Goal: Information Seeking & Learning: Learn about a topic

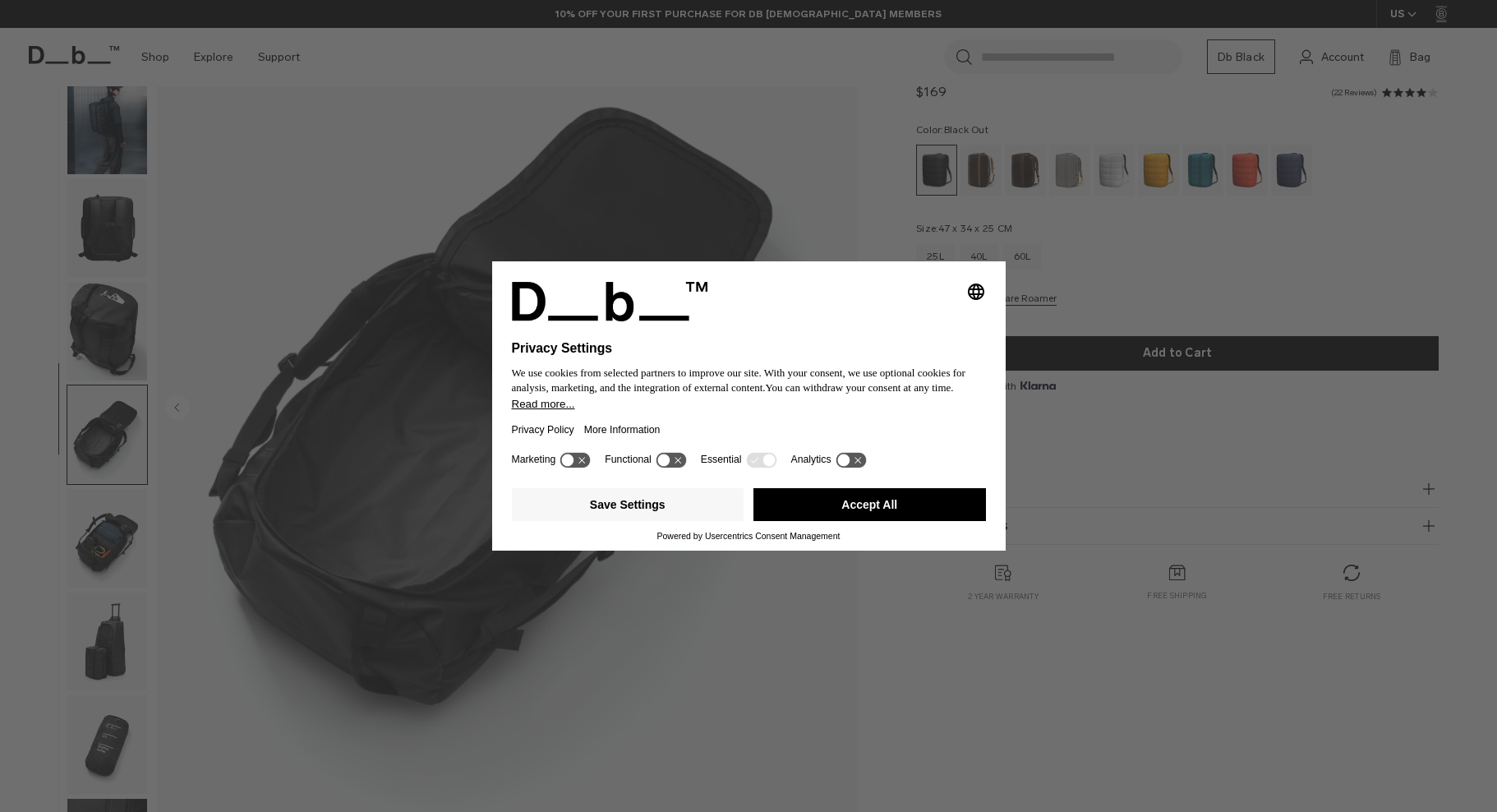
scroll to position [52, 0]
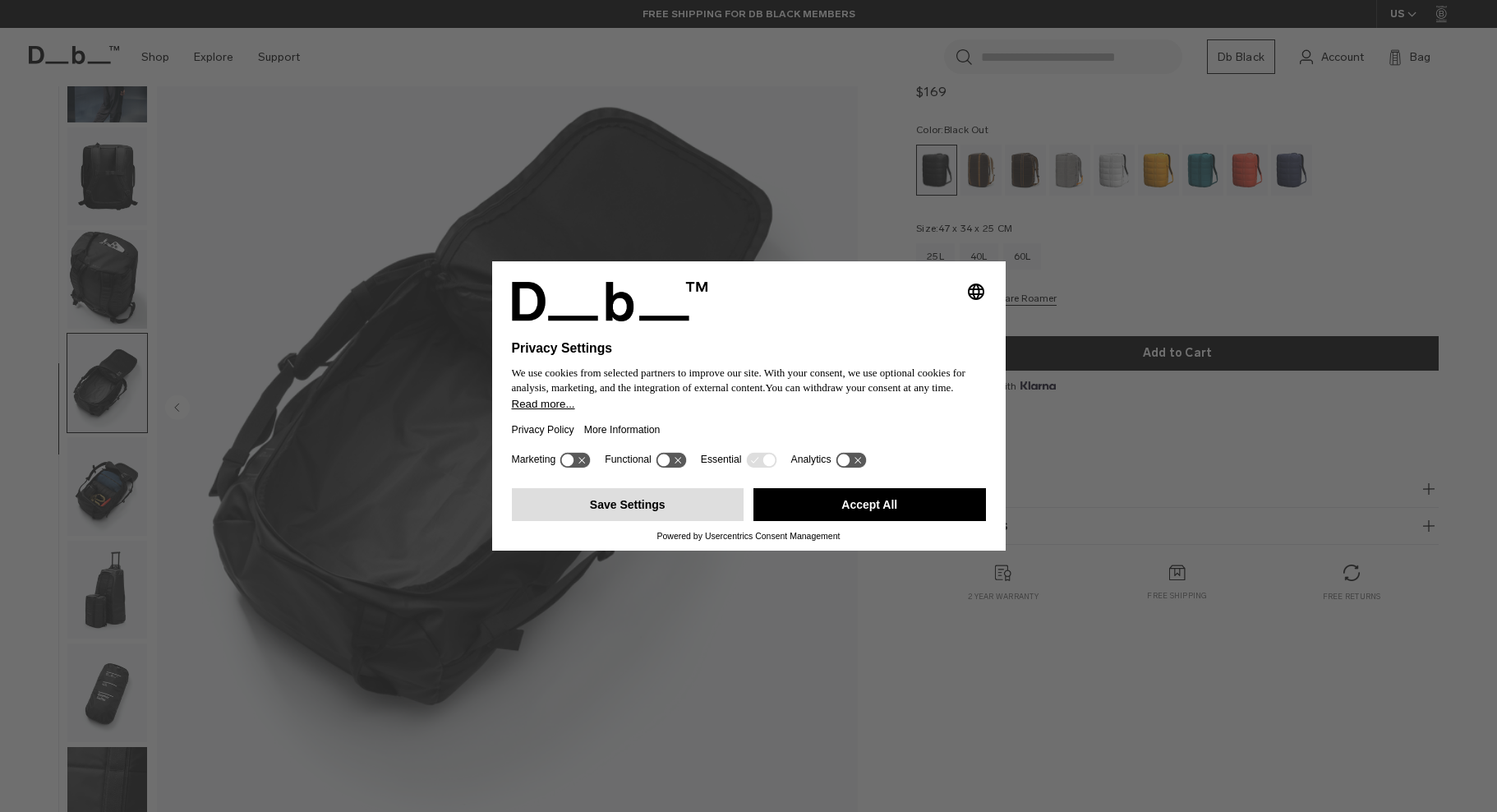
click at [658, 502] on button "Save Settings" at bounding box center [628, 504] width 233 height 33
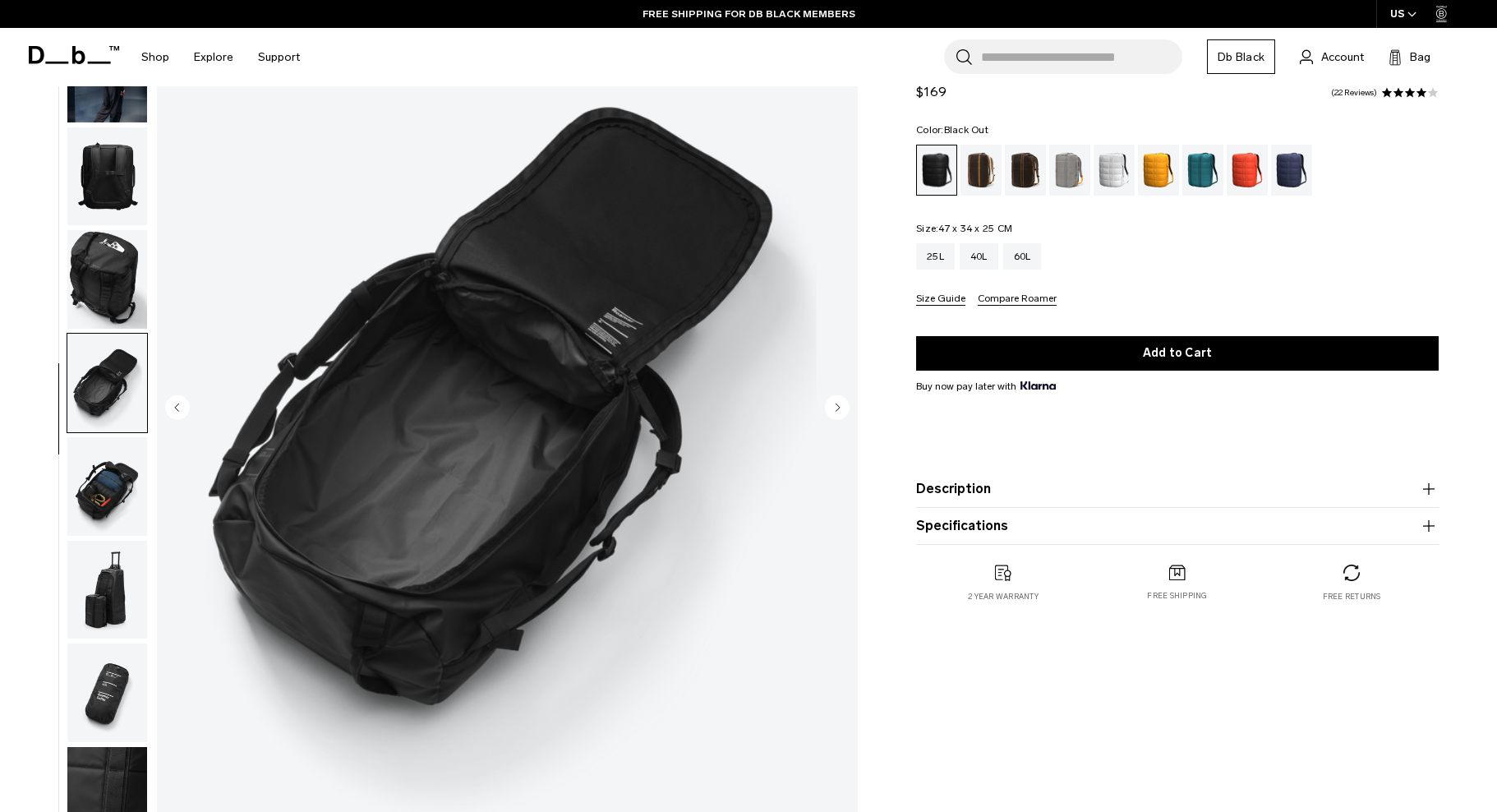
click at [109, 483] on img "button" at bounding box center [107, 486] width 80 height 98
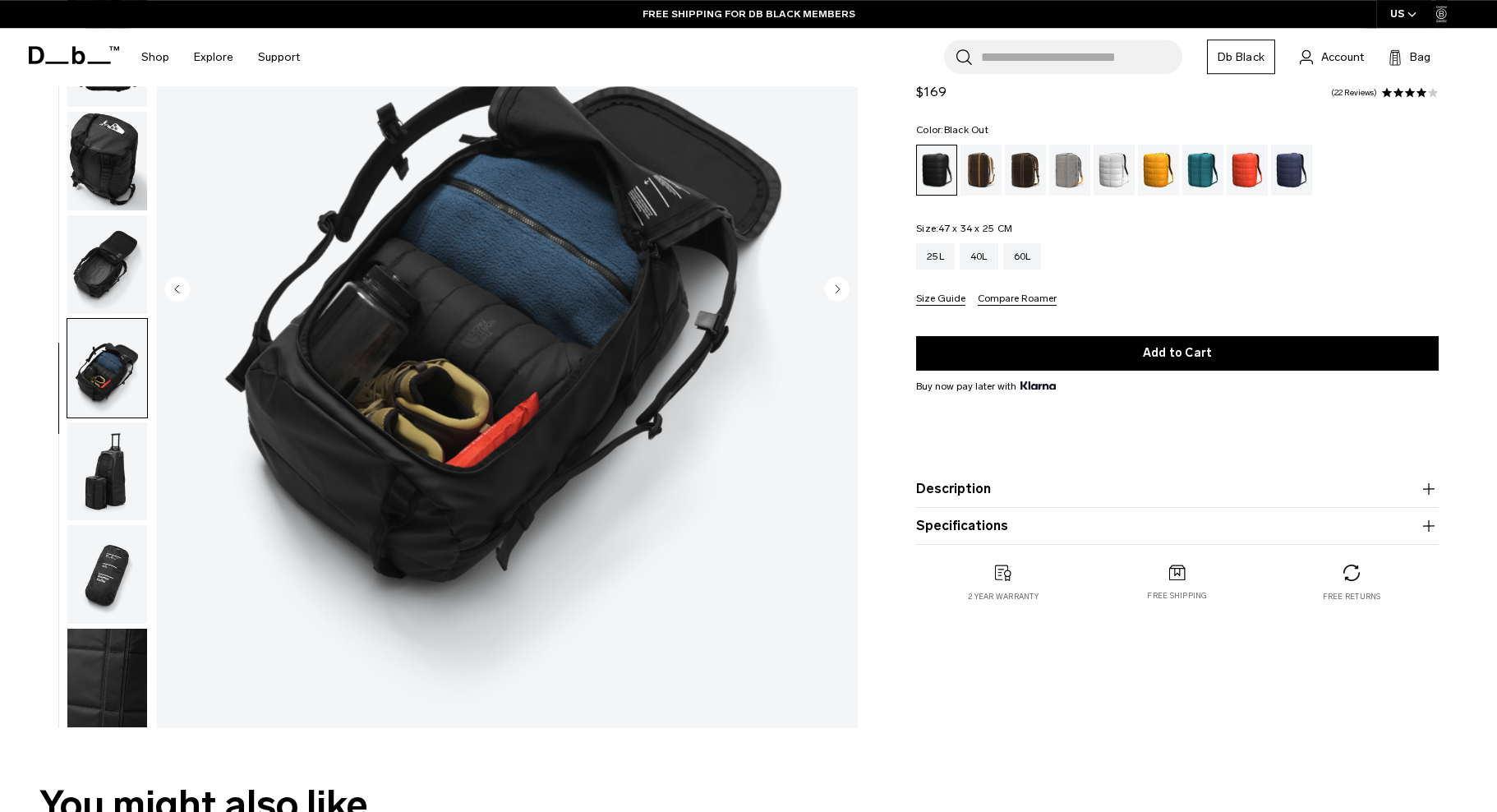
scroll to position [419, 0]
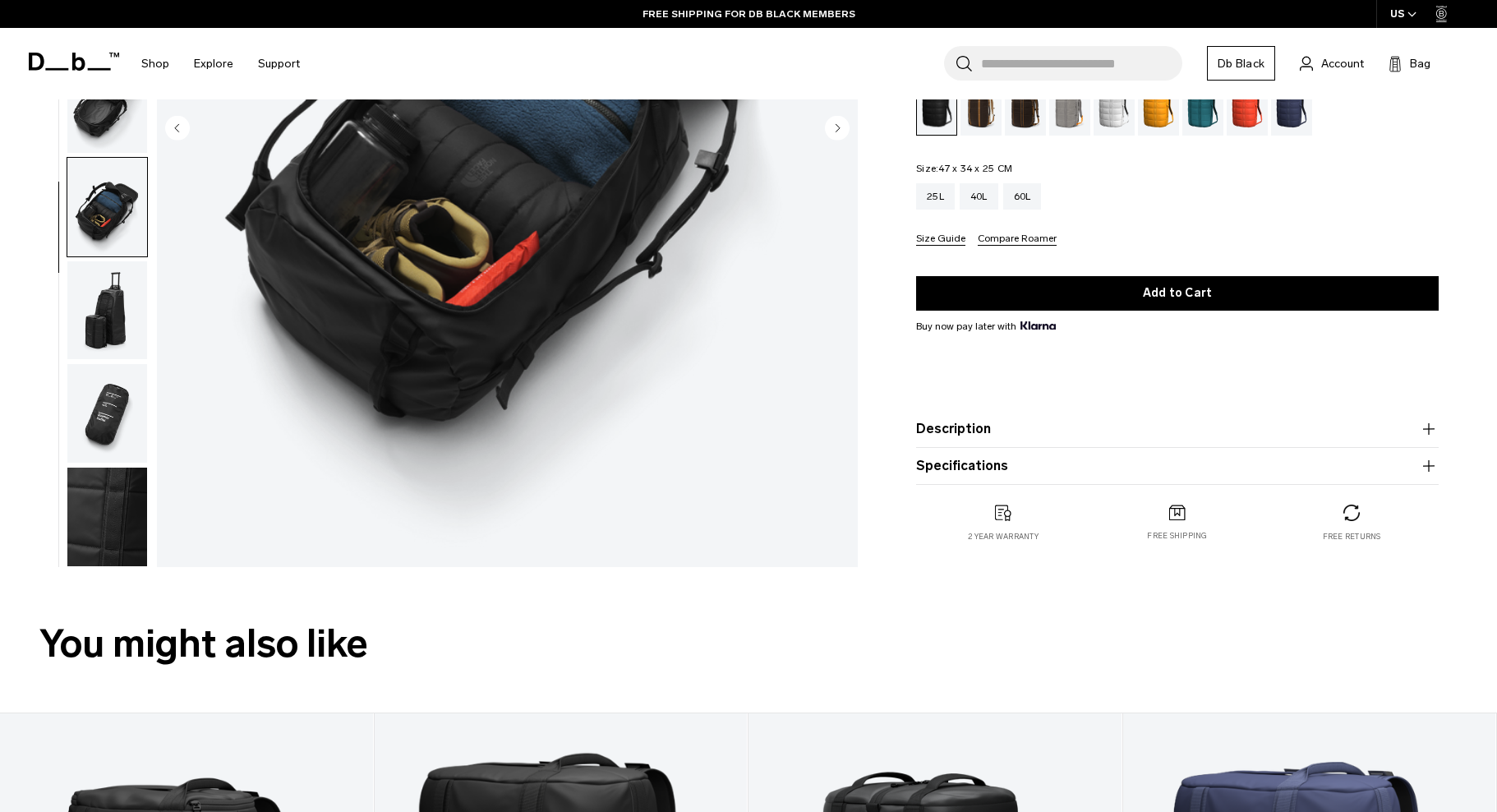
click at [119, 290] on img "button" at bounding box center [107, 310] width 80 height 98
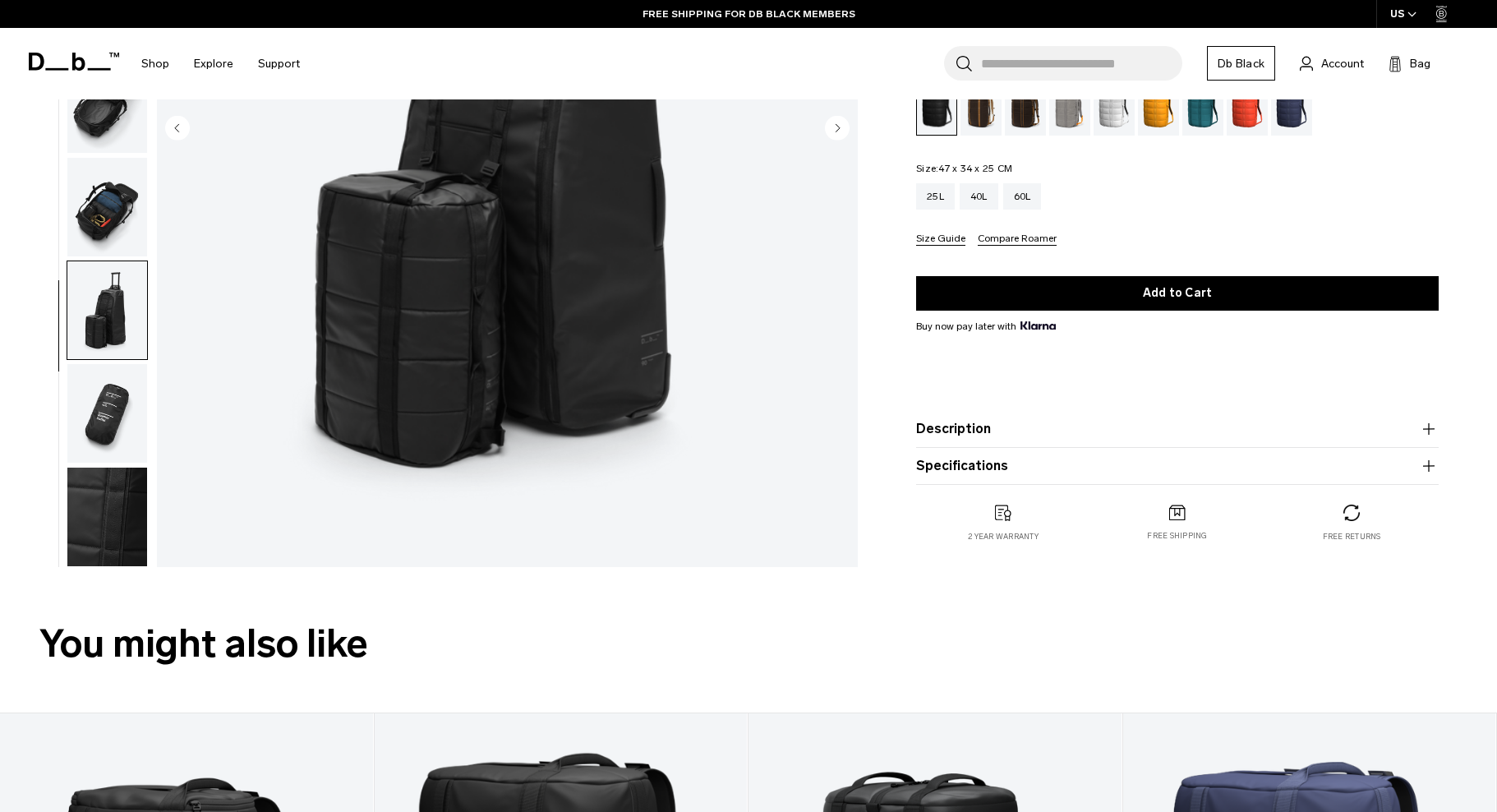
click at [121, 372] on img "button" at bounding box center [107, 412] width 80 height 98
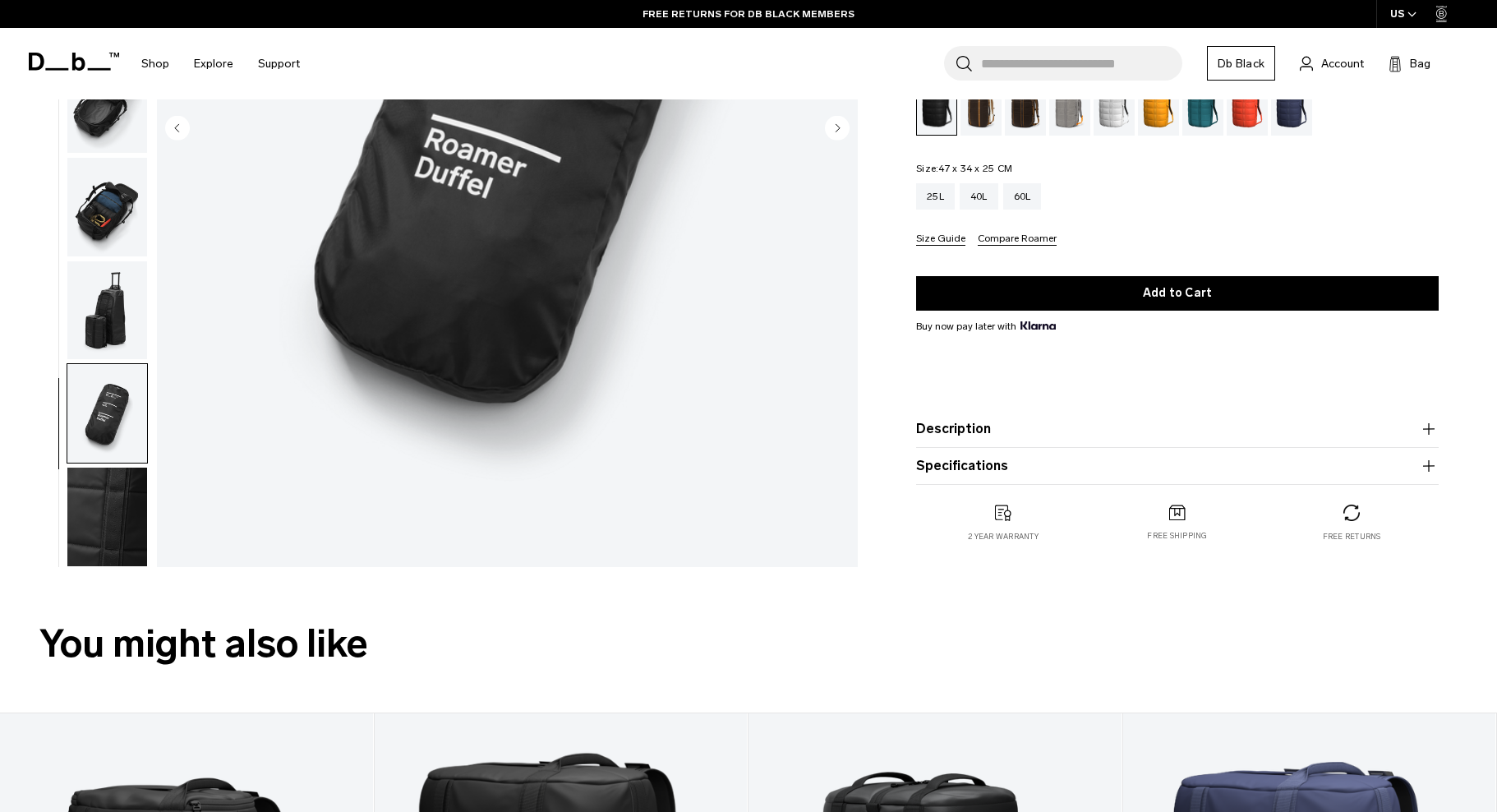
click at [111, 511] on img "button" at bounding box center [107, 517] width 80 height 98
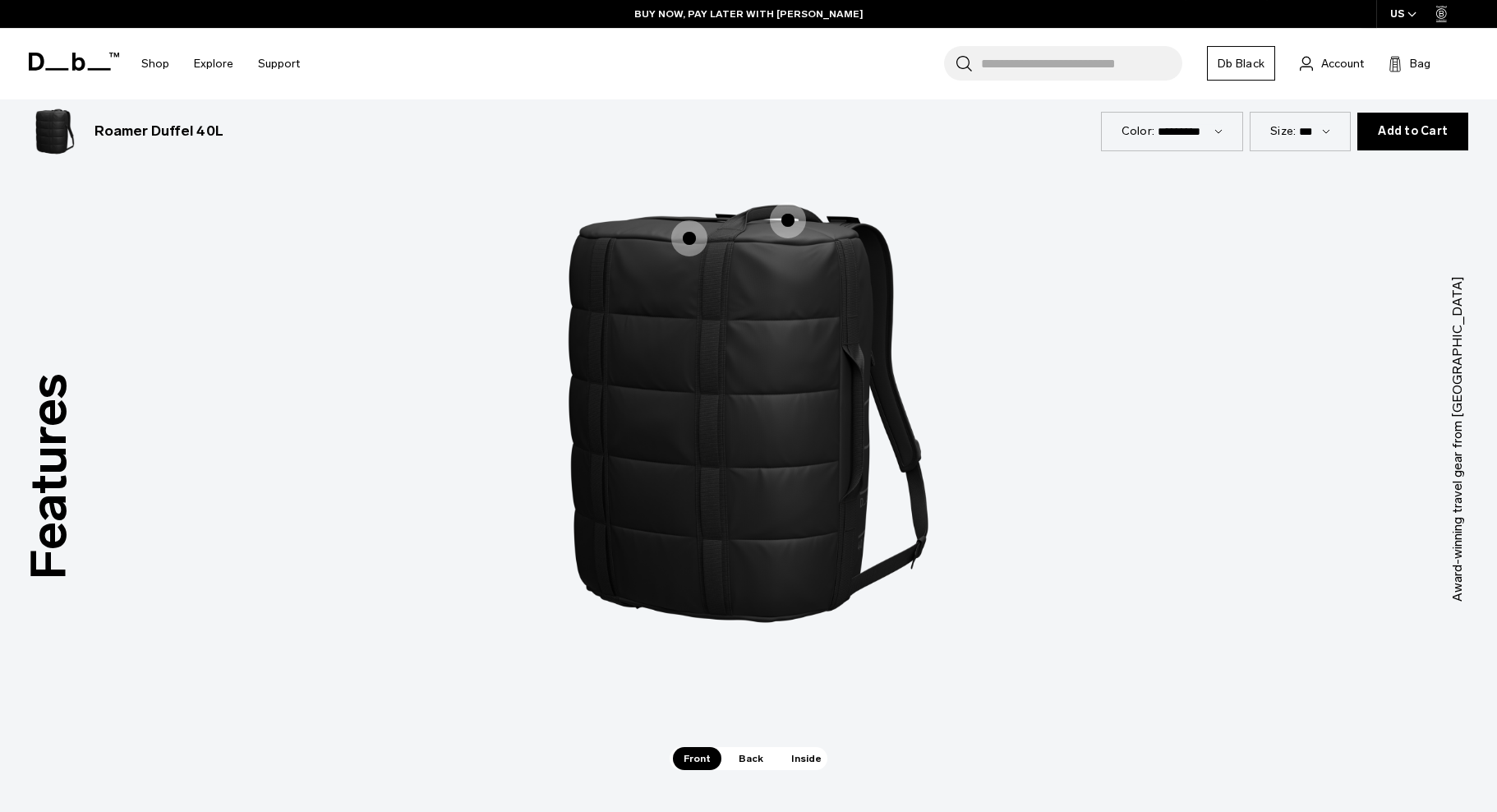
scroll to position [2234, 0]
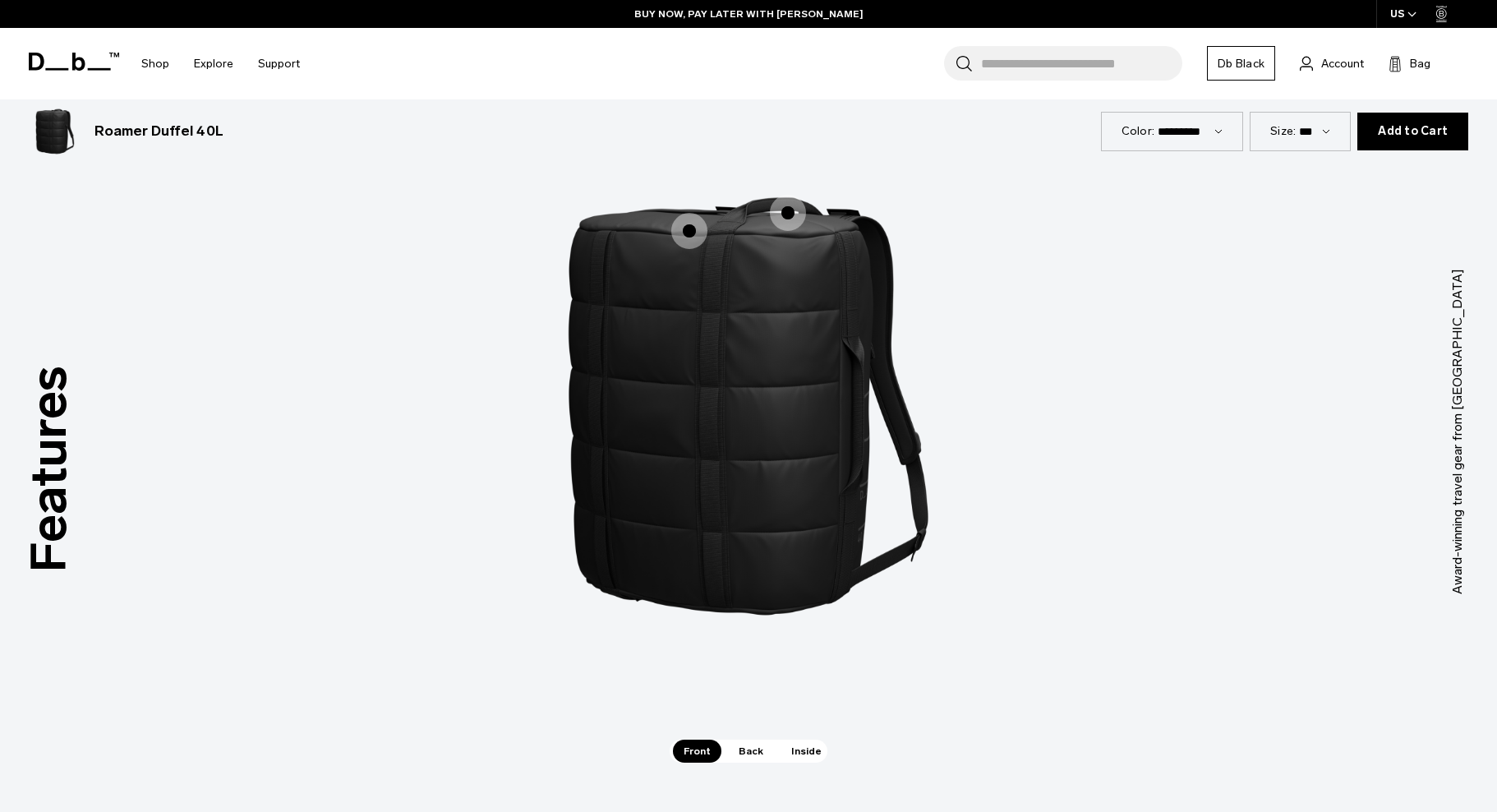
click at [748, 749] on span "Back" at bounding box center [751, 751] width 46 height 23
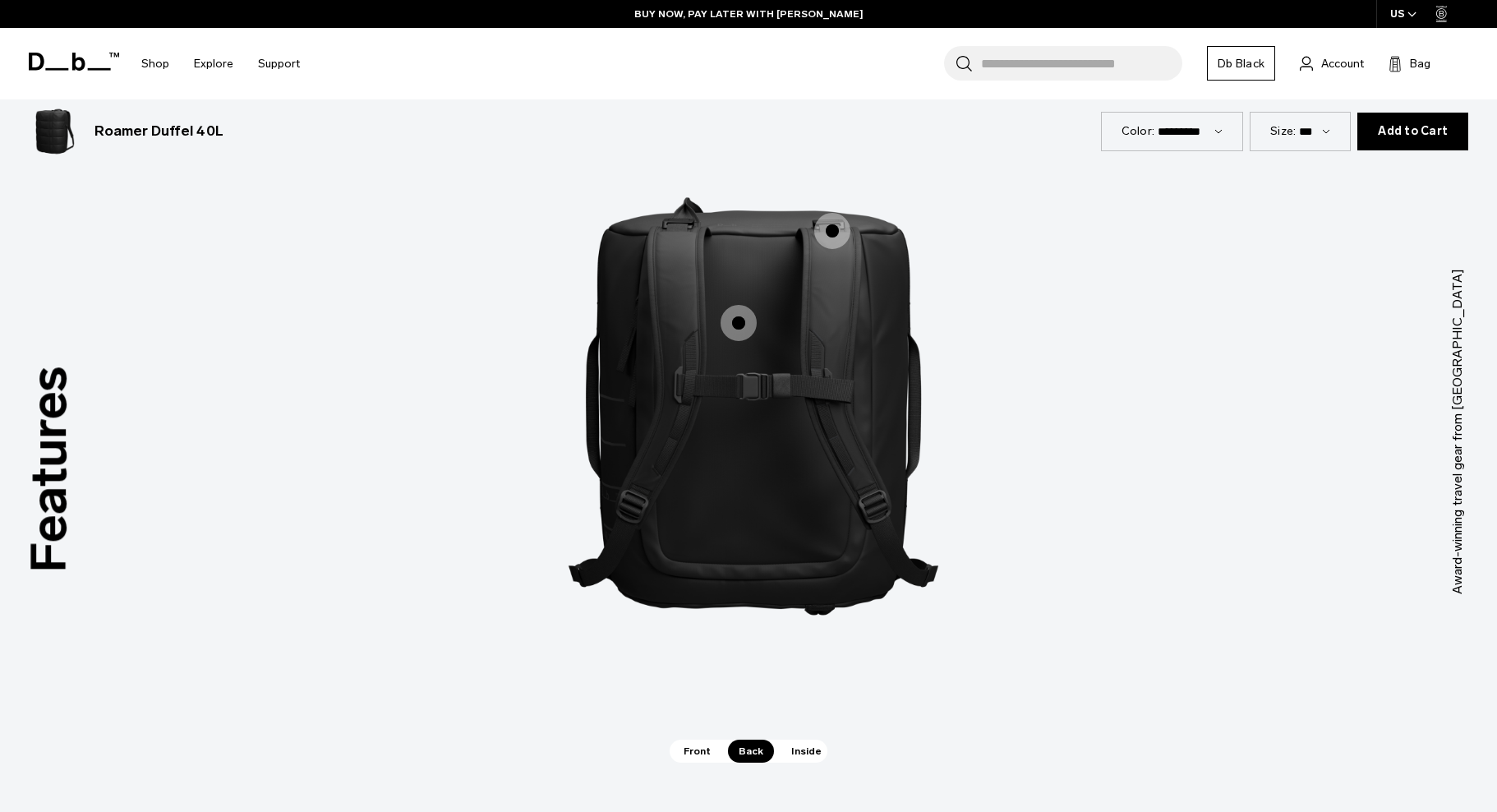
click at [800, 757] on span "Inside" at bounding box center [806, 751] width 52 height 23
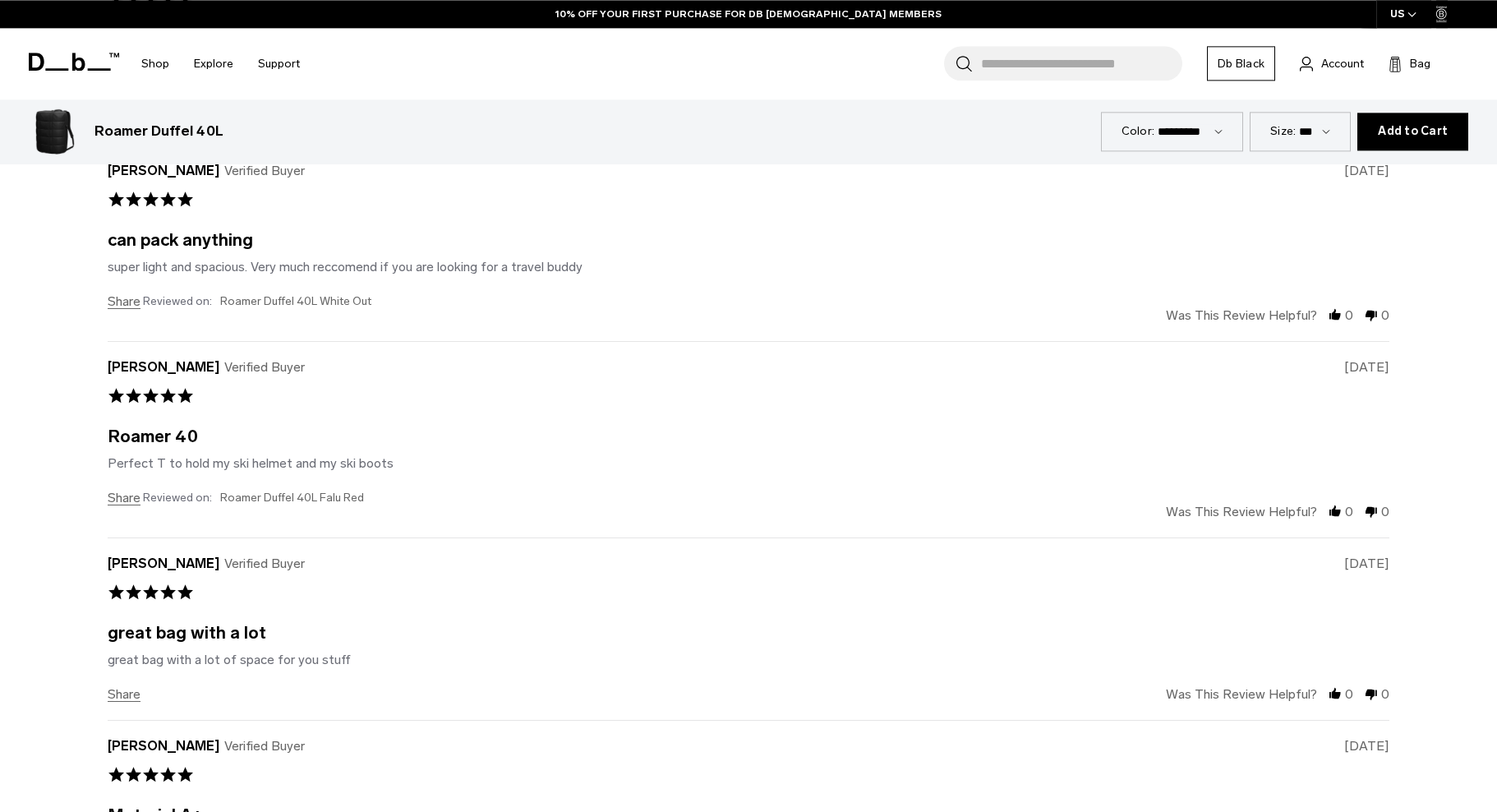
scroll to position [4190, 0]
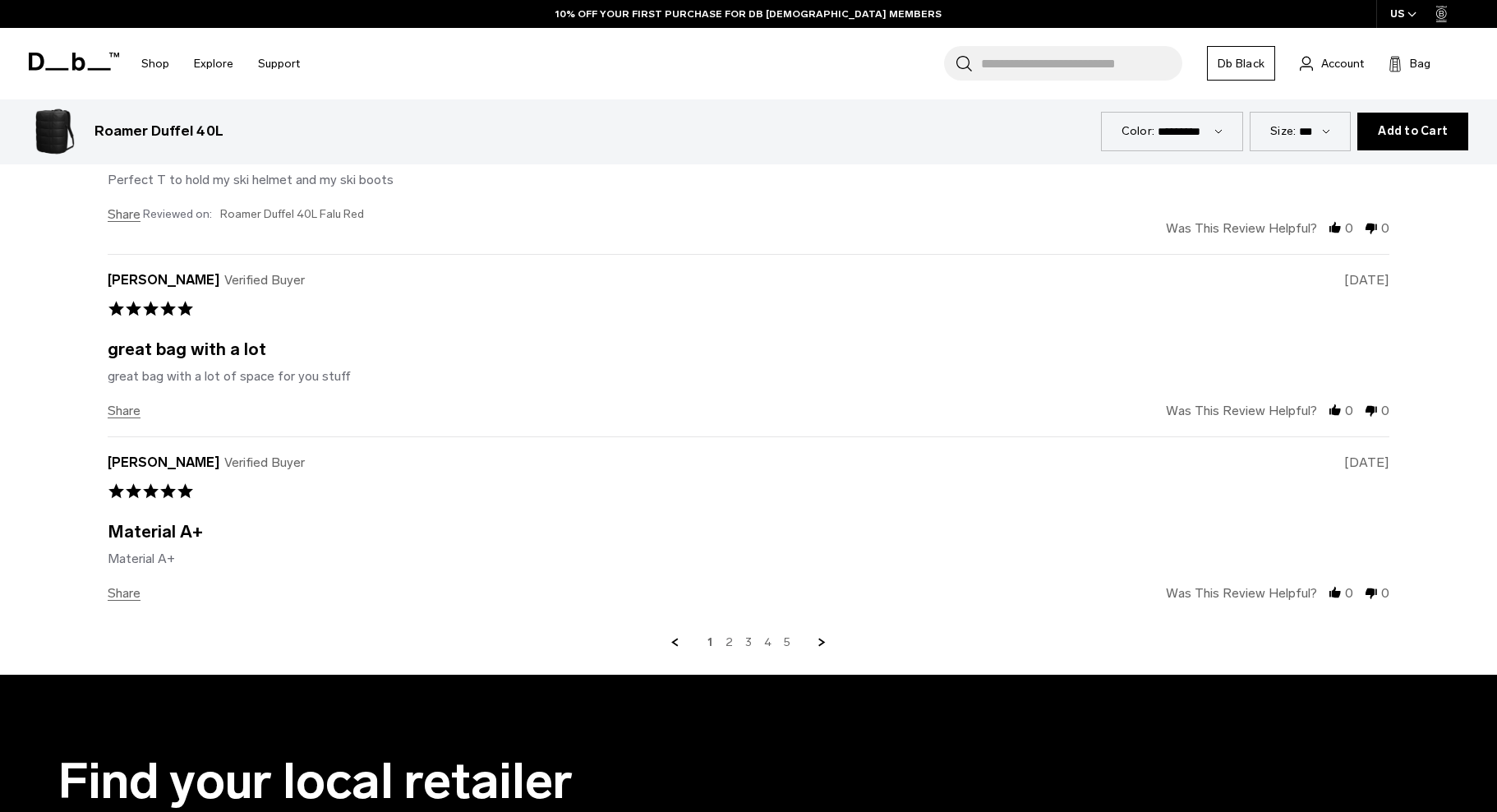
click at [731, 645] on link "2" at bounding box center [729, 642] width 7 height 15
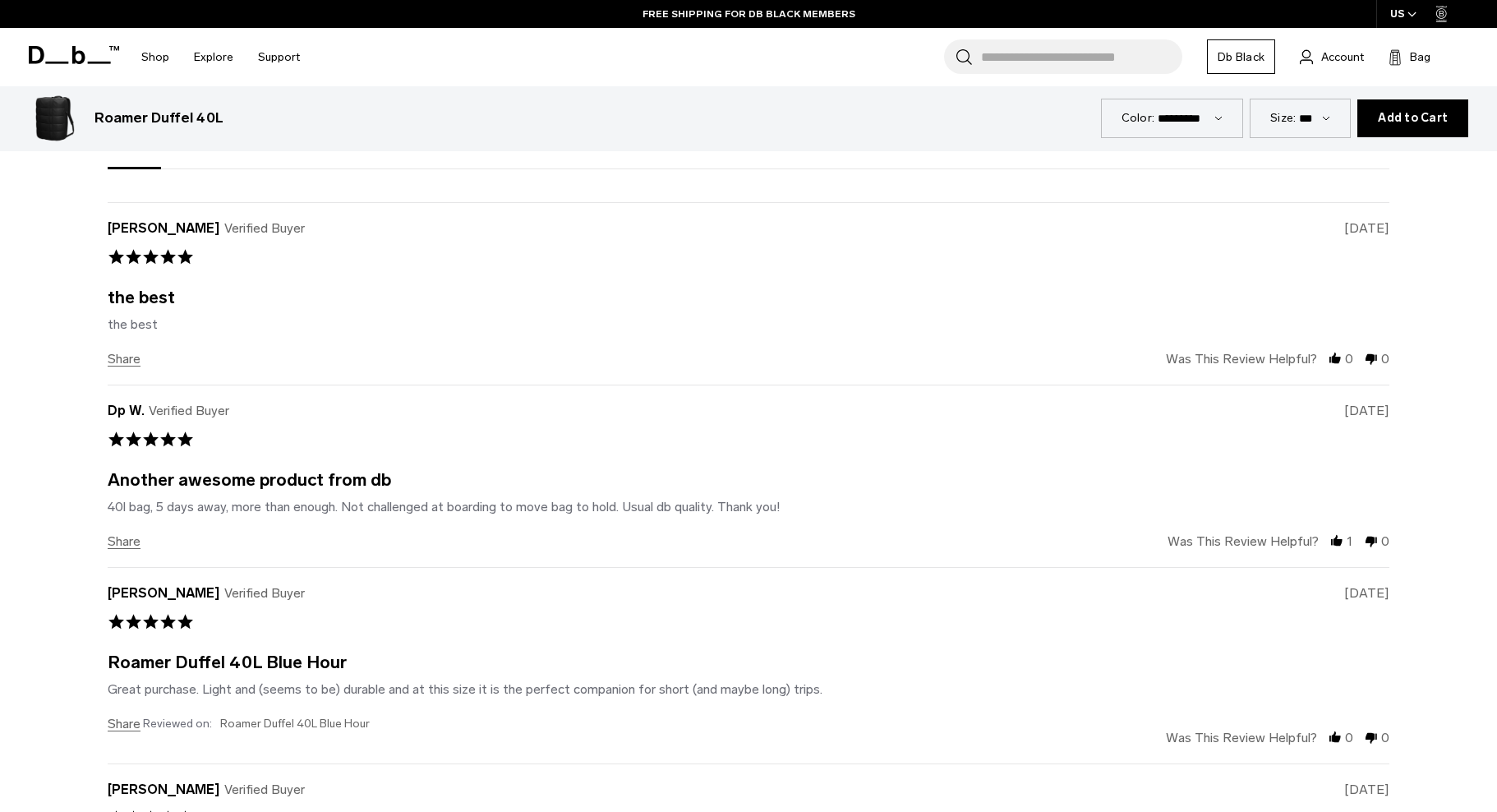
scroll to position [4351, 0]
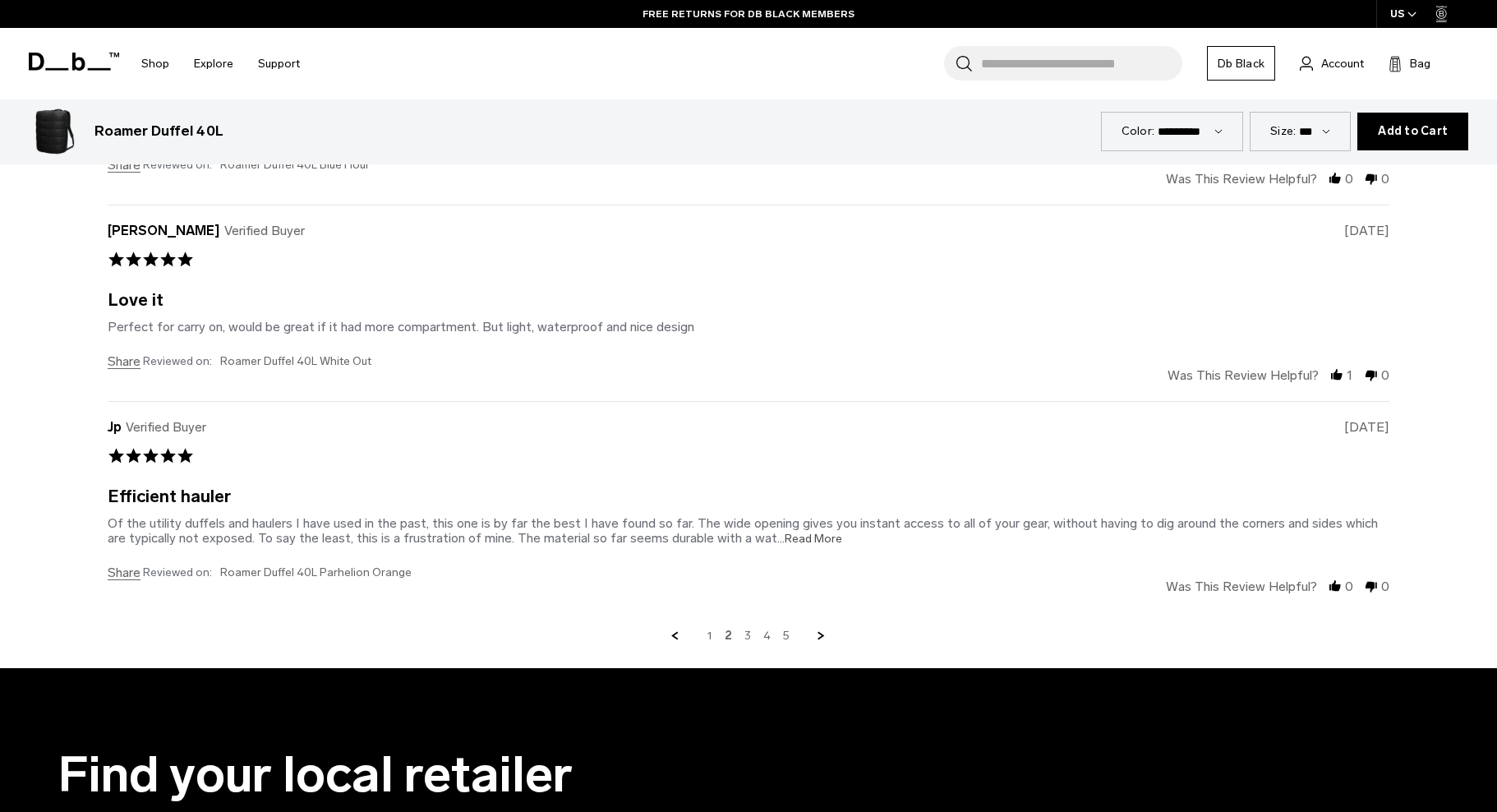
click at [751, 638] on link "3" at bounding box center [748, 636] width 6 height 15
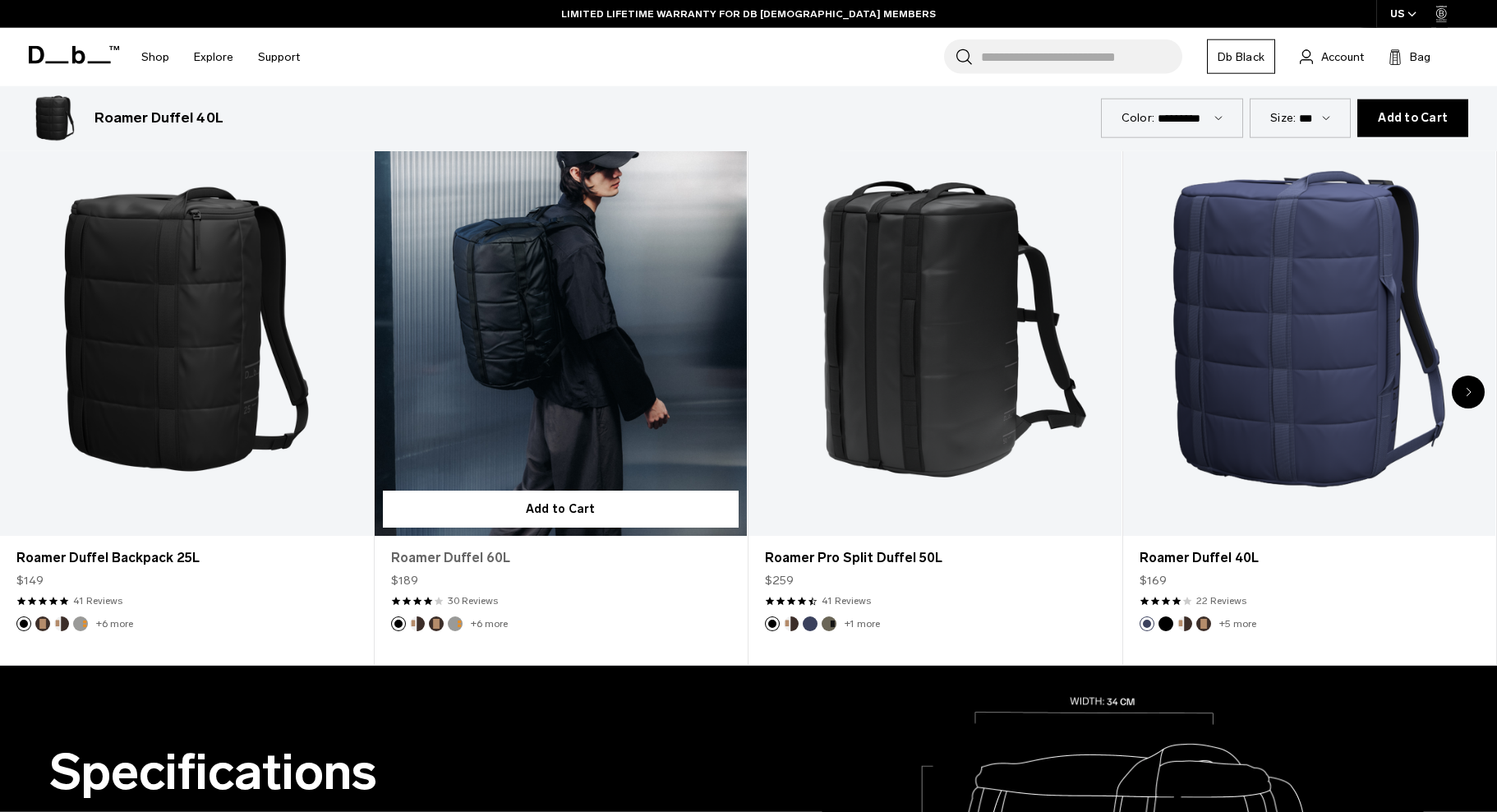
scroll to position [999, 0]
